Goal: Task Accomplishment & Management: Use online tool/utility

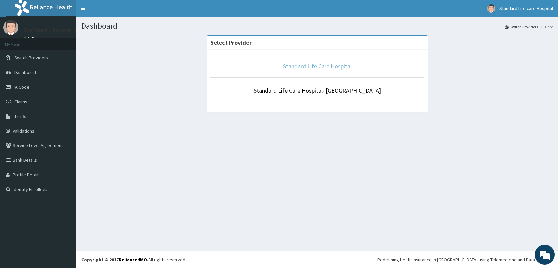
click at [310, 66] on link "Standard Life Care Hospital" at bounding box center [317, 66] width 69 height 8
